Goal: Information Seeking & Learning: Learn about a topic

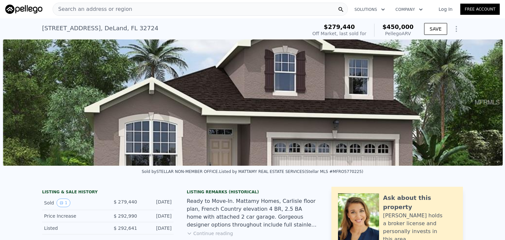
scroll to position [0, 301]
click at [114, 9] on span "Search an address or region" at bounding box center [92, 9] width 79 height 8
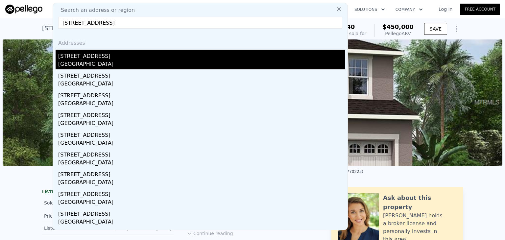
type input "[STREET_ADDRESS]"
click at [153, 64] on div "[GEOGRAPHIC_DATA]" at bounding box center [201, 64] width 287 height 9
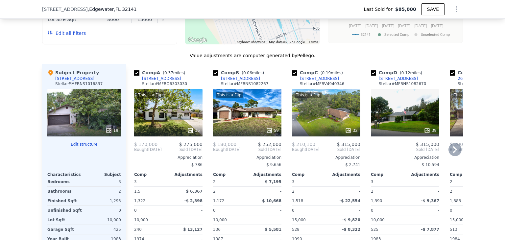
scroll to position [646, 0]
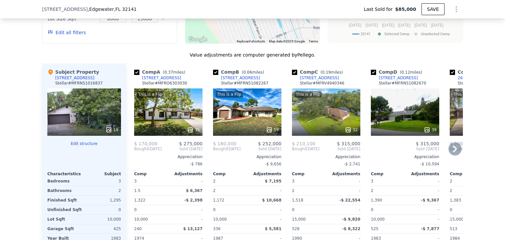
click at [166, 120] on div "This is a Flip 35" at bounding box center [168, 111] width 68 height 47
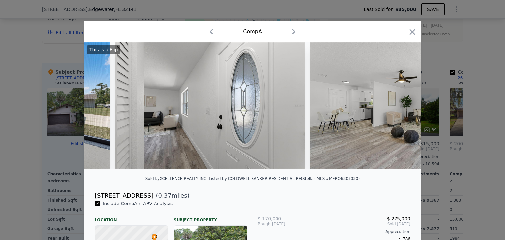
scroll to position [0, 919]
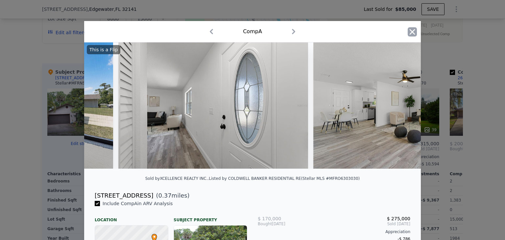
click at [409, 32] on icon "button" at bounding box center [412, 31] width 9 height 9
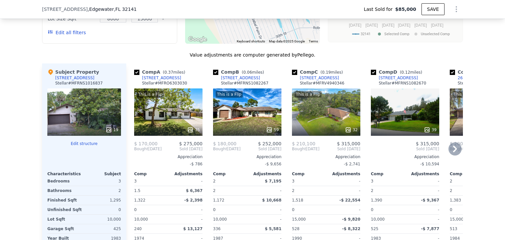
click at [164, 110] on div "This is a Flip 35" at bounding box center [168, 111] width 68 height 47
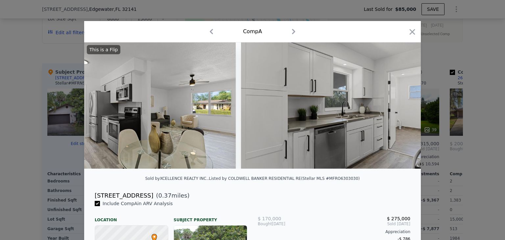
scroll to position [0, 1981]
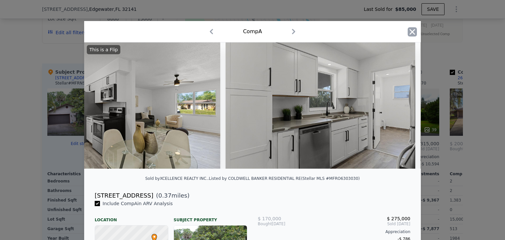
click at [410, 31] on icon "button" at bounding box center [413, 32] width 6 height 6
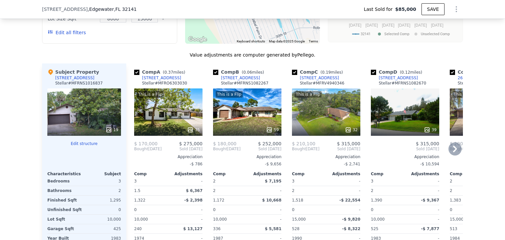
click at [249, 116] on div "This is a Flip 59" at bounding box center [247, 111] width 68 height 47
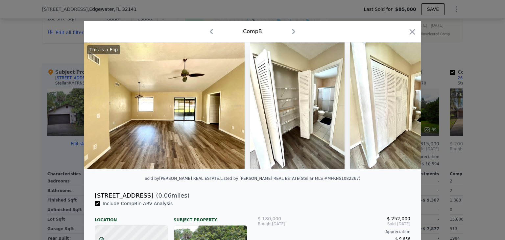
scroll to position [0, 1922]
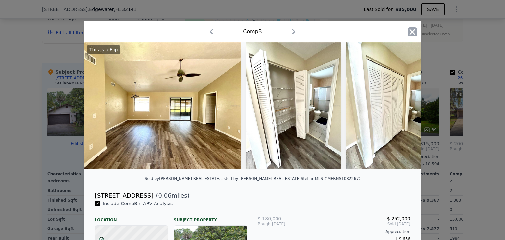
click at [410, 27] on icon "button" at bounding box center [412, 31] width 9 height 9
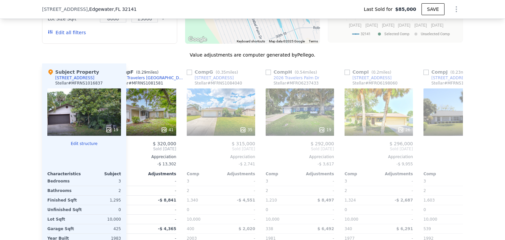
scroll to position [0, 421]
type input "$ 280,000"
type input "$ 170,859"
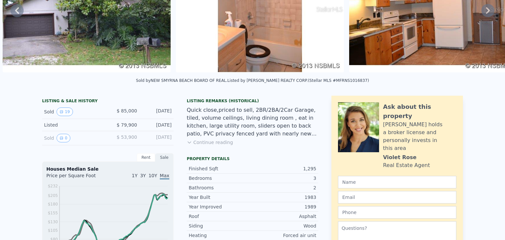
scroll to position [0, 0]
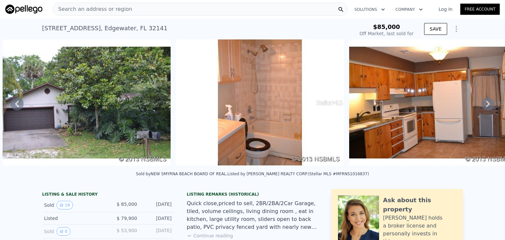
click at [96, 8] on span "Search an address or region" at bounding box center [92, 9] width 79 height 8
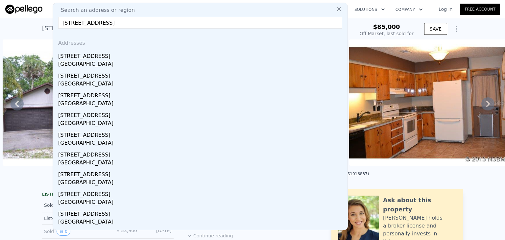
click at [152, 25] on input "[STREET_ADDRESS]" at bounding box center [200, 23] width 284 height 12
click at [159, 25] on input "[STREET_ADDRESS]" at bounding box center [200, 23] width 284 height 12
paste input "[STREET_ADDRESS][PERSON_NAME]"
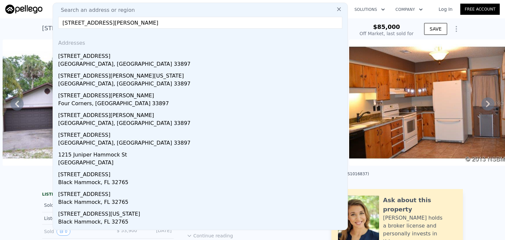
click at [166, 21] on input "[STREET_ADDRESS][PERSON_NAME]" at bounding box center [200, 23] width 284 height 12
paste input "[STREET_ADDRESS]"
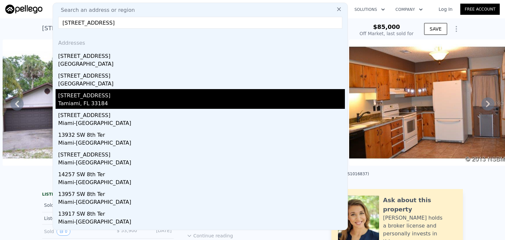
type input "[STREET_ADDRESS]"
click at [146, 95] on div "[STREET_ADDRESS]" at bounding box center [201, 94] width 287 height 11
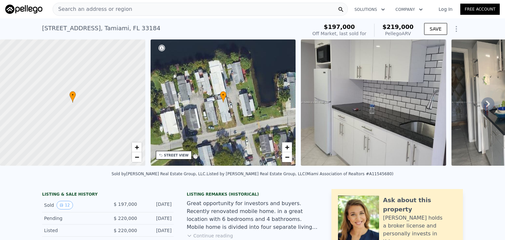
click at [111, 8] on span "Search an address or region" at bounding box center [92, 9] width 79 height 8
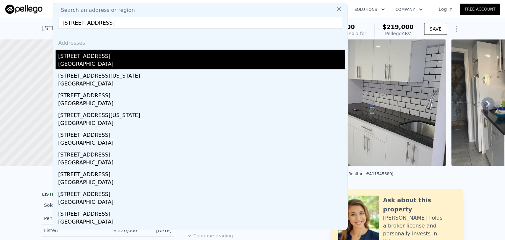
type input "[STREET_ADDRESS]"
click at [123, 60] on div "[GEOGRAPHIC_DATA]" at bounding box center [201, 64] width 287 height 9
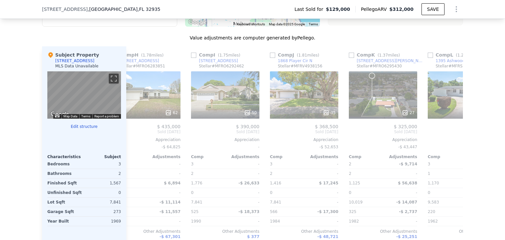
scroll to position [0, 576]
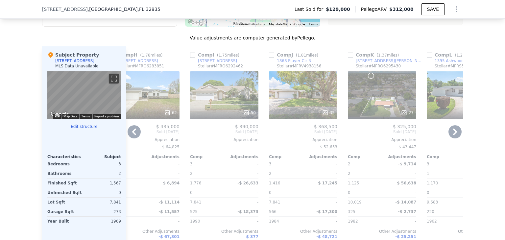
click at [272, 186] on span "1,416" at bounding box center [274, 183] width 11 height 5
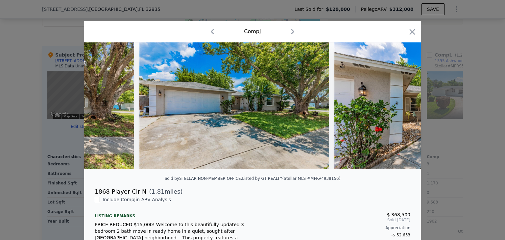
scroll to position [0, 145]
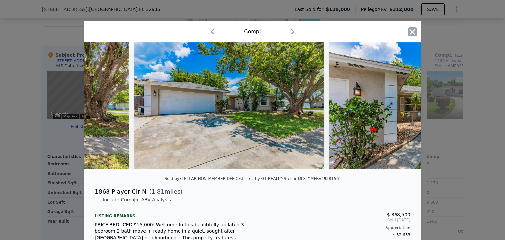
click at [410, 33] on icon "button" at bounding box center [413, 32] width 6 height 6
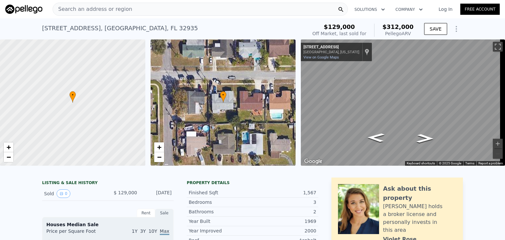
click at [120, 11] on span "Search an address or region" at bounding box center [92, 9] width 79 height 8
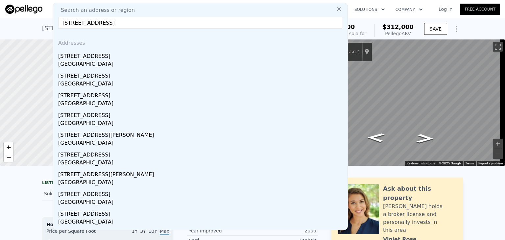
type input "[STREET_ADDRESS]"
